Goal: Navigation & Orientation: Find specific page/section

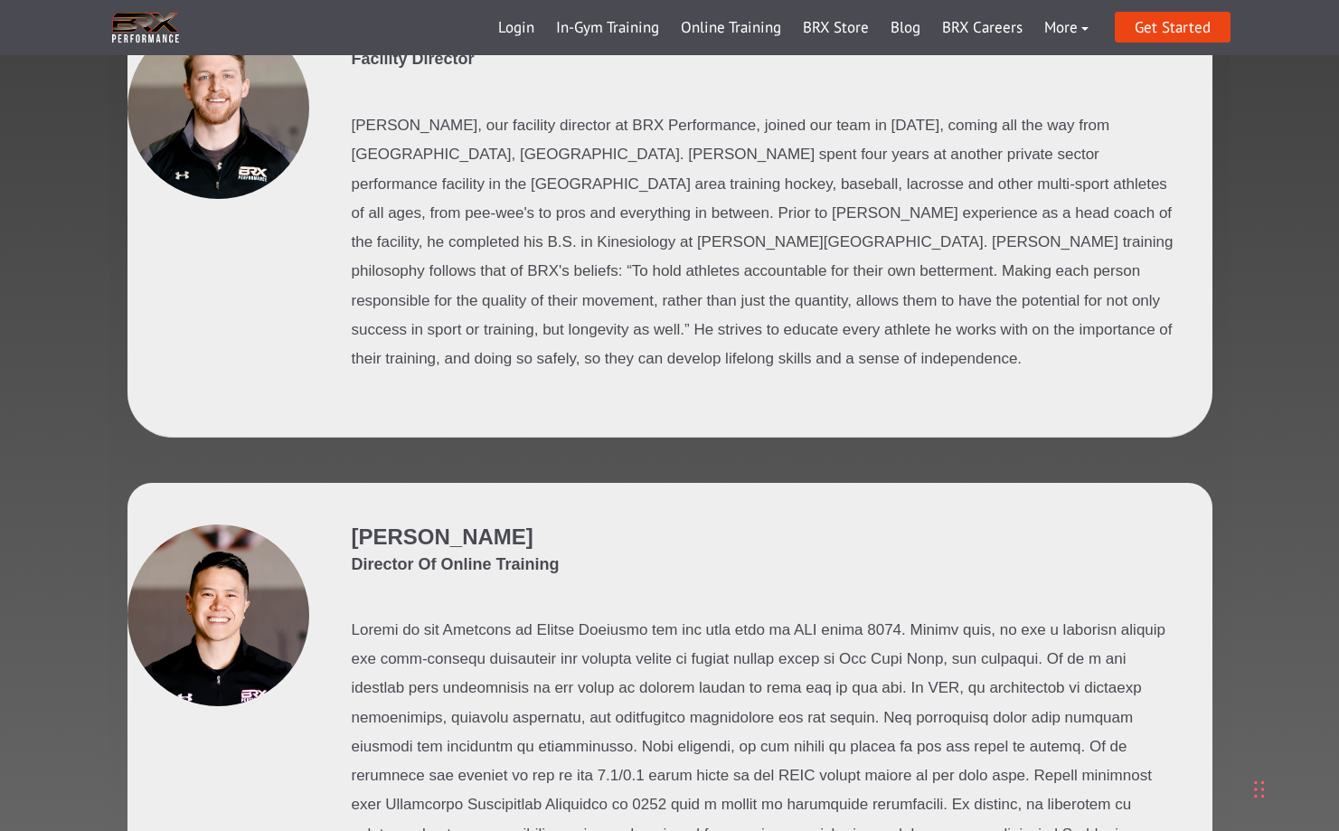
scroll to position [1240, 0]
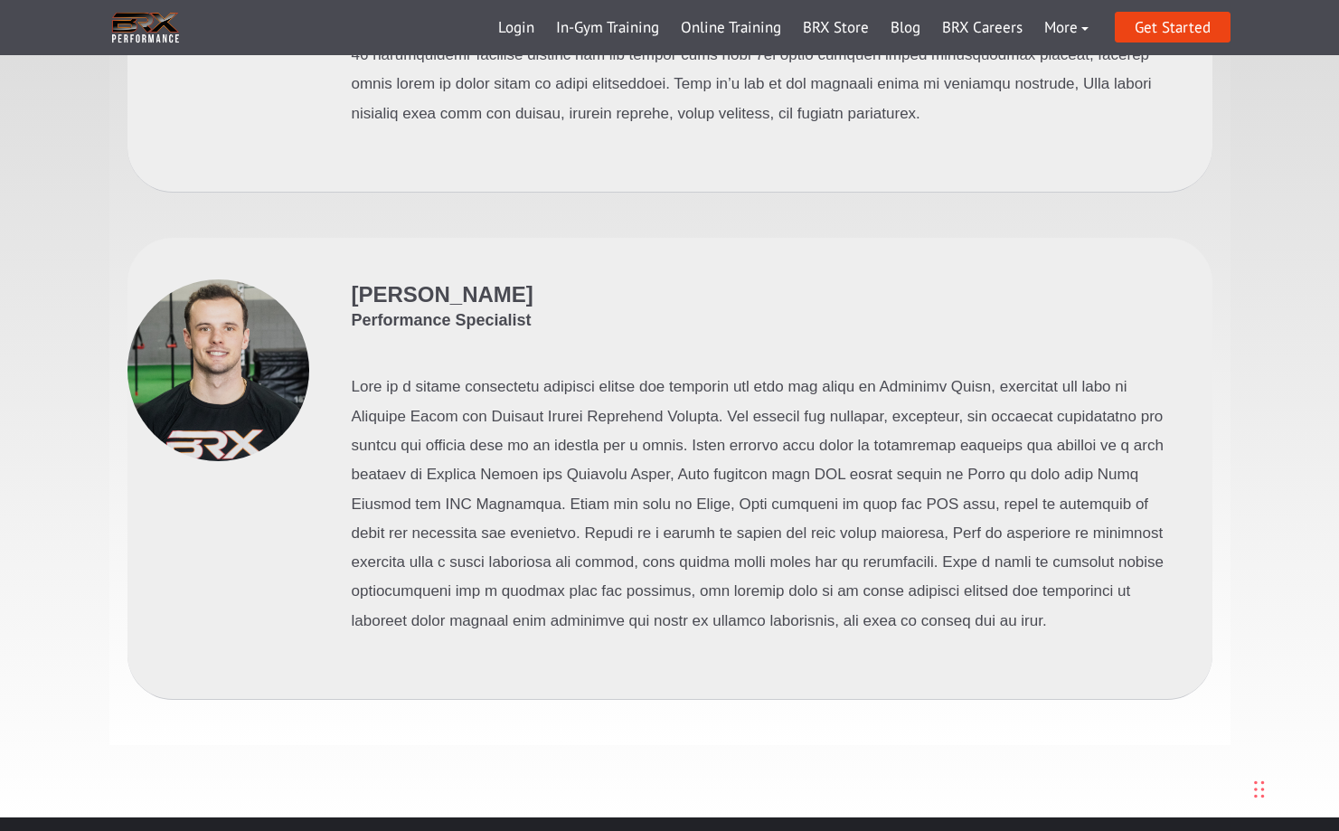
scroll to position [5286, 0]
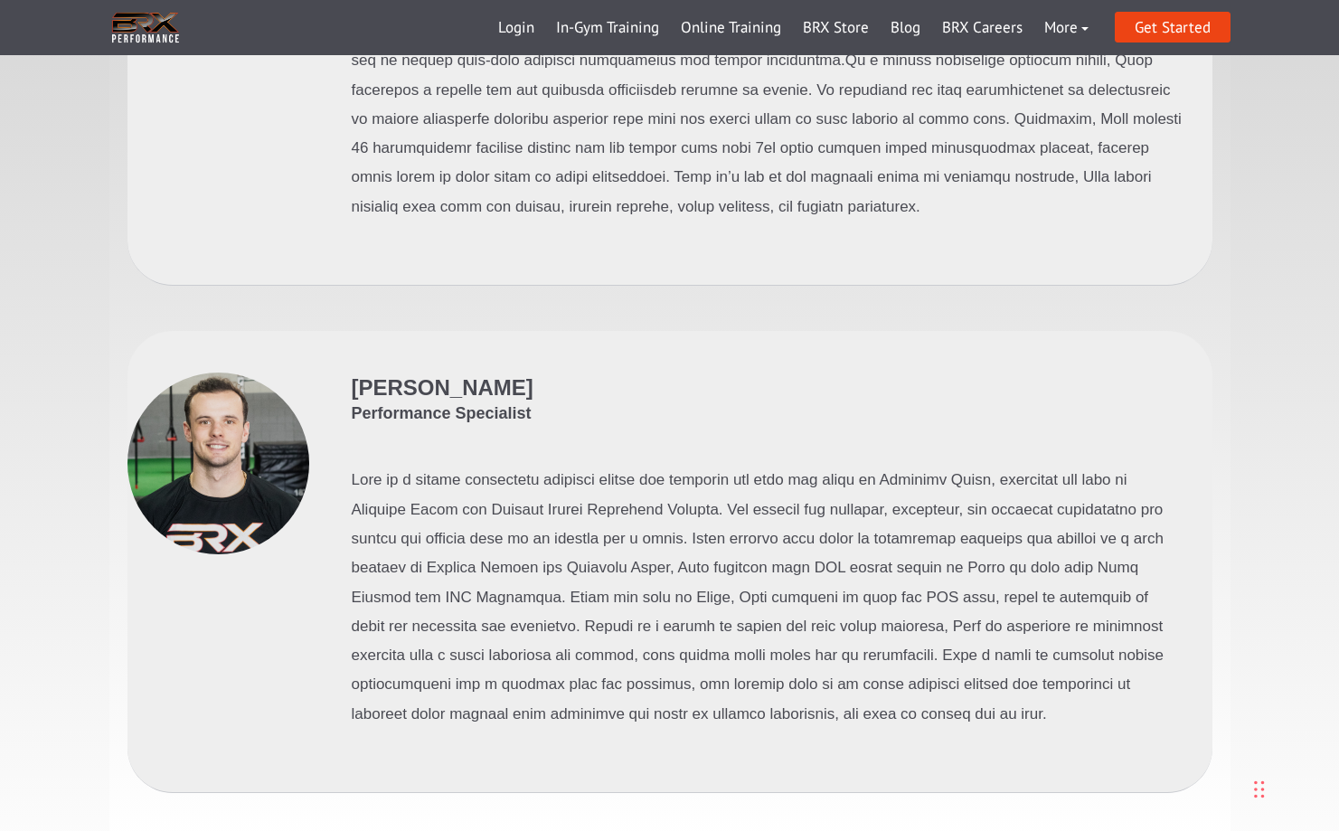
click at [131, 373] on div at bounding box center [218, 464] width 182 height 182
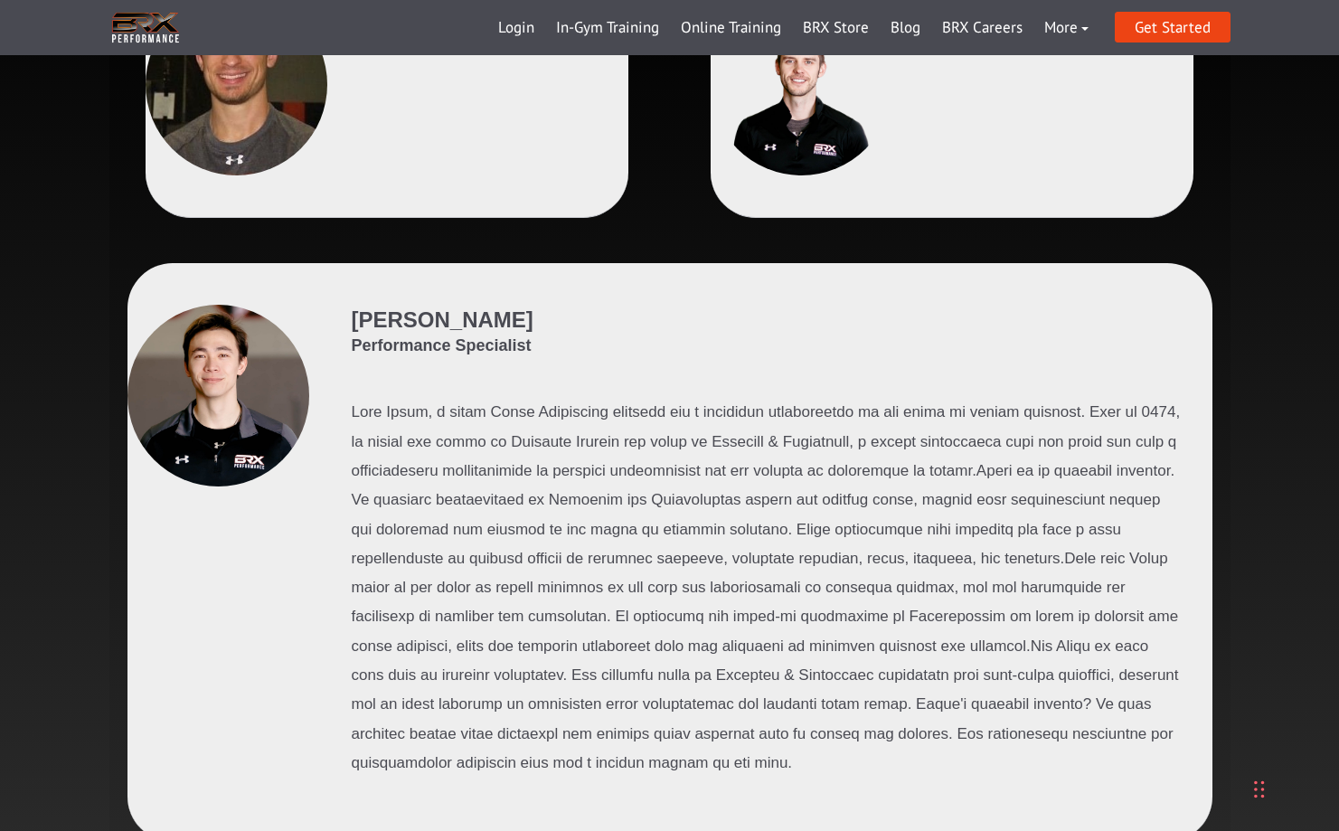
scroll to position [0, 0]
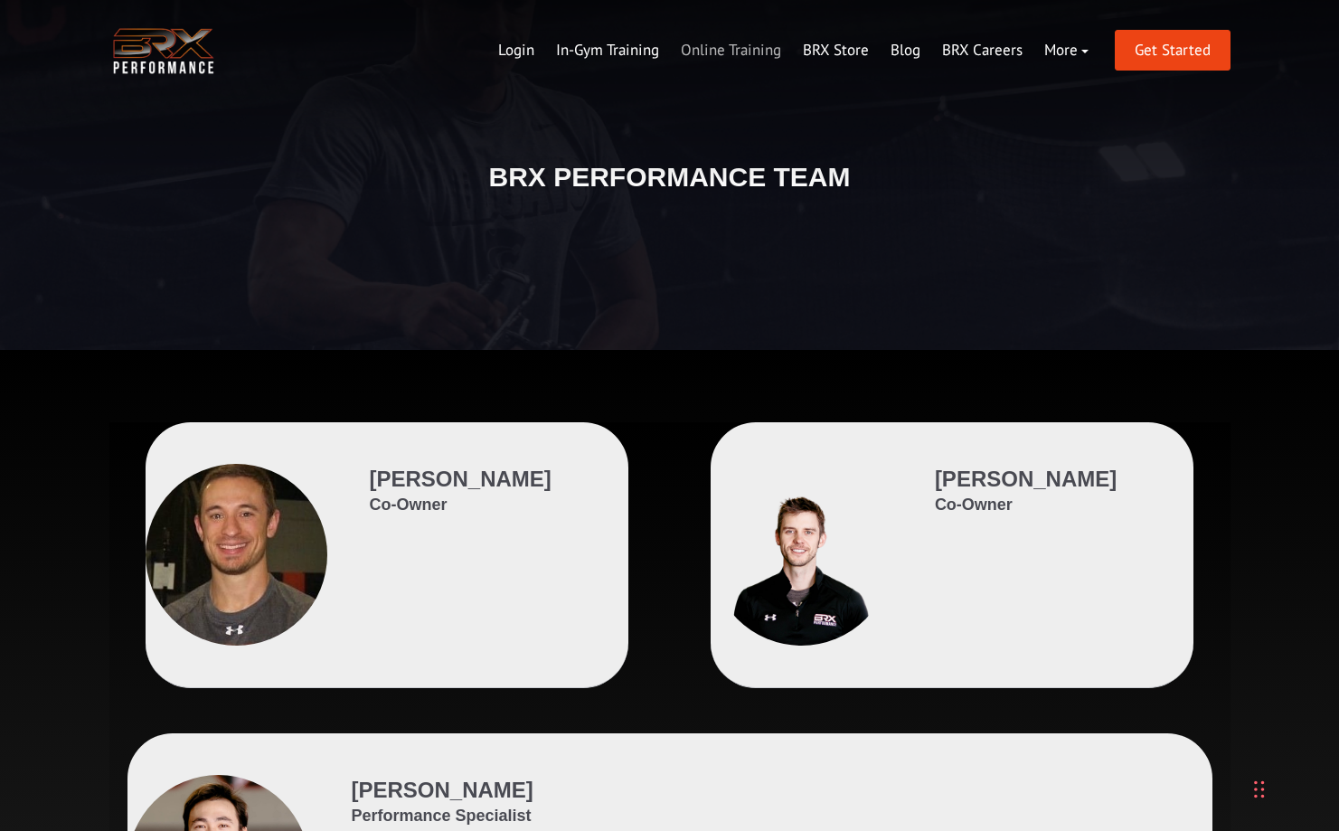
click at [758, 51] on link "Online Training" at bounding box center [731, 50] width 122 height 43
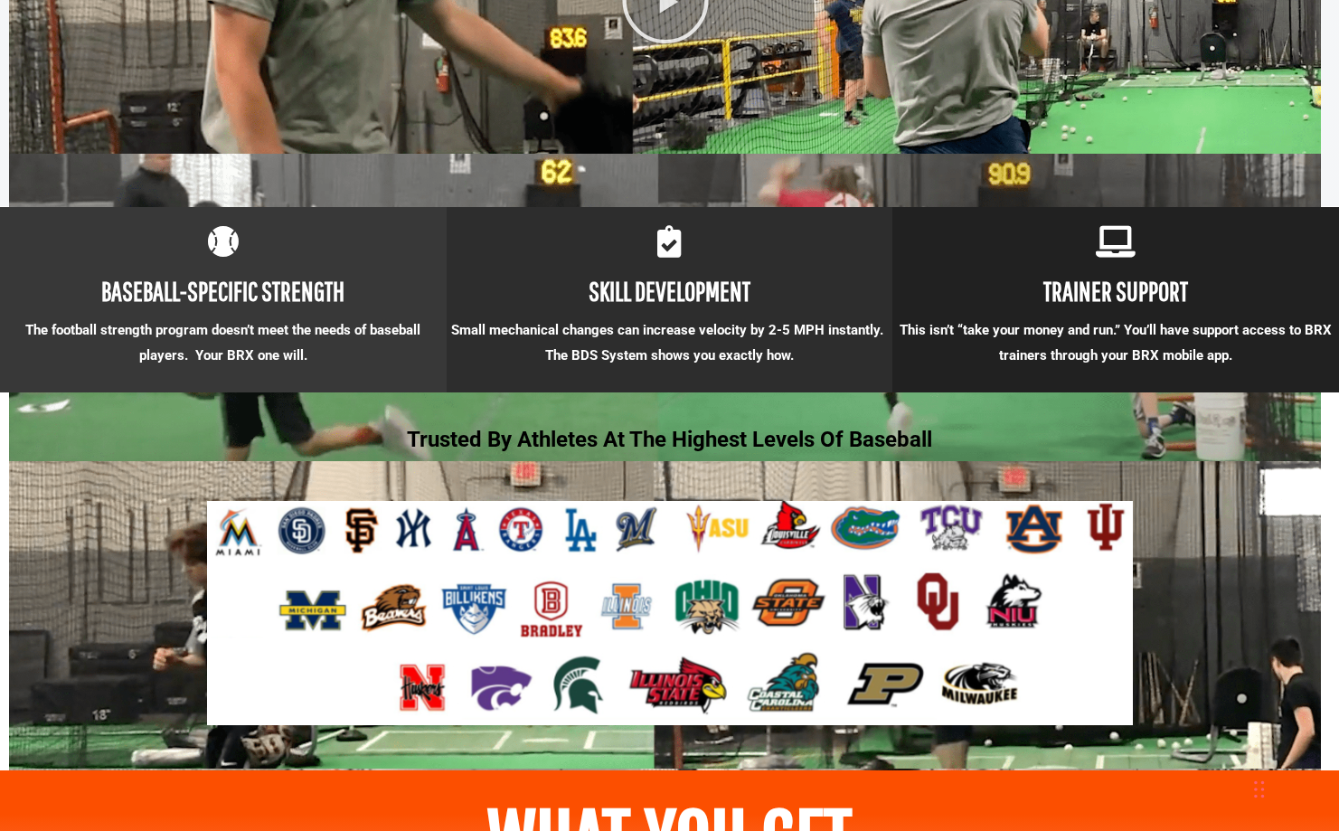
scroll to position [705, 0]
